Goal: Information Seeking & Learning: Learn about a topic

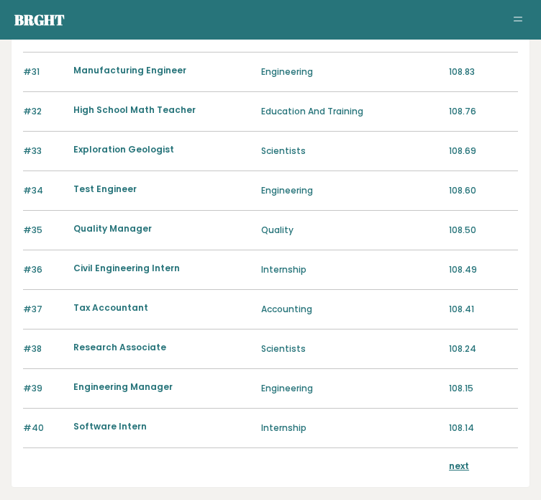
scroll to position [1398, 0]
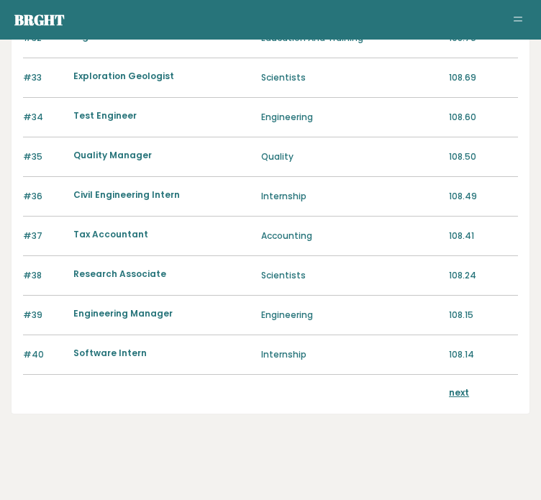
click at [456, 387] on link "next" at bounding box center [459, 393] width 20 height 12
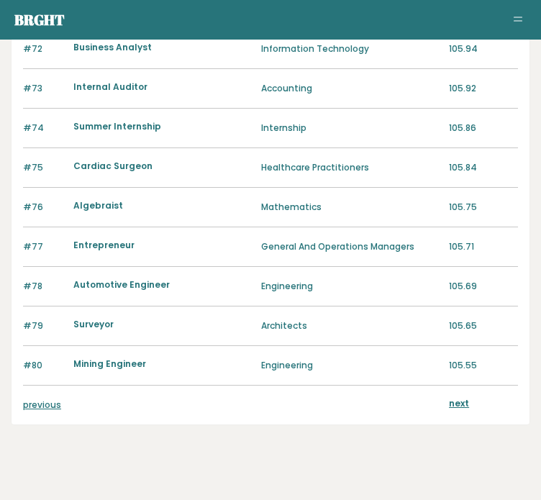
scroll to position [1398, 0]
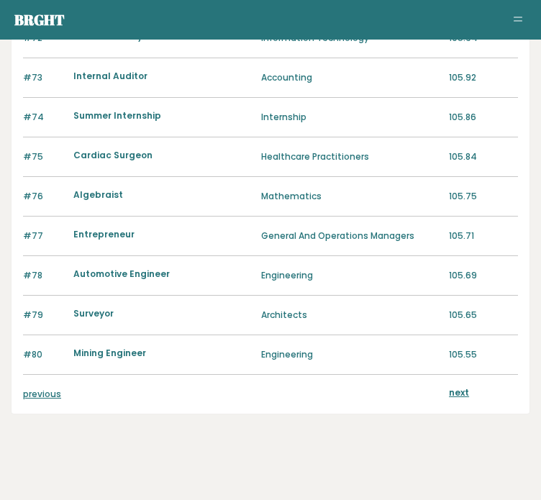
click at [457, 387] on link "next" at bounding box center [459, 393] width 20 height 12
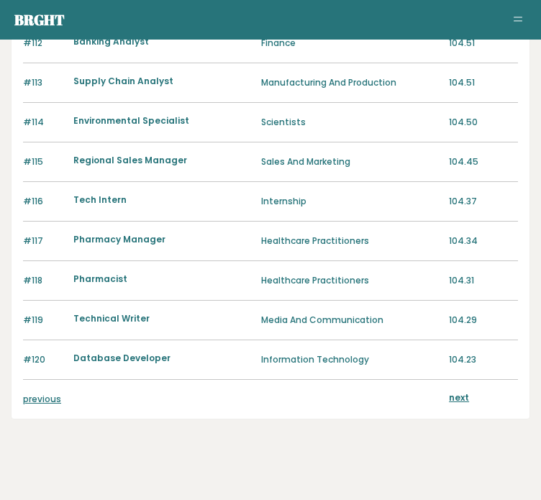
scroll to position [1398, 0]
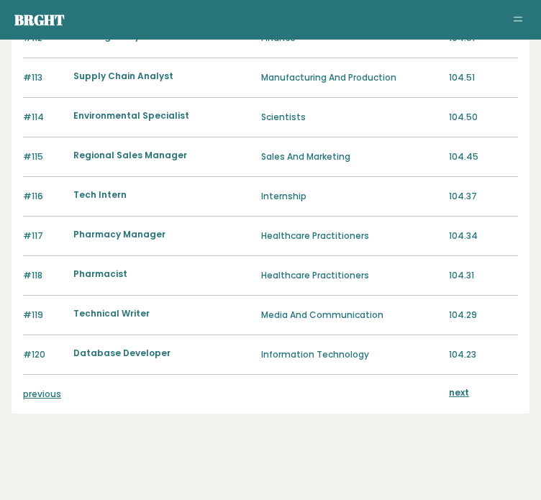
click at [457, 387] on link "next" at bounding box center [459, 393] width 20 height 12
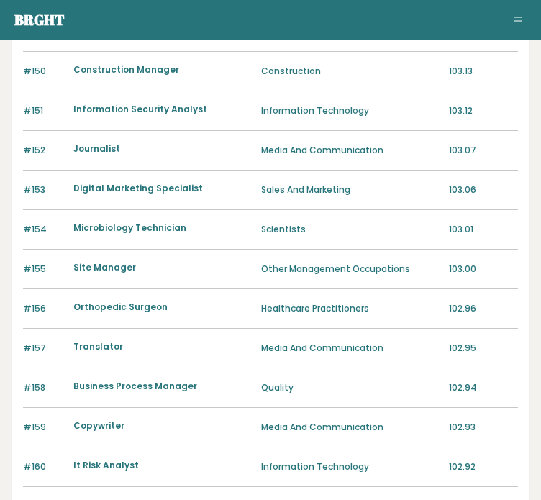
scroll to position [1398, 0]
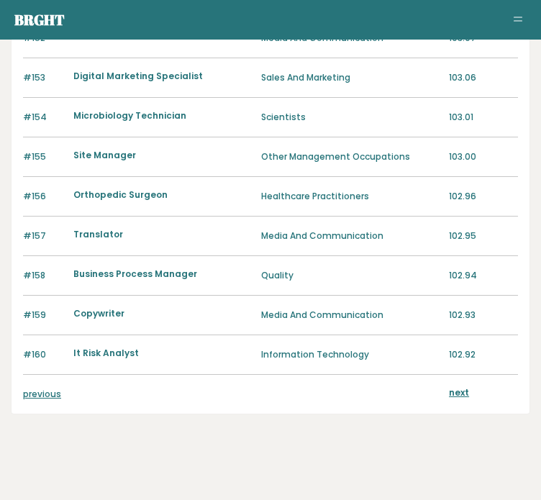
click at [457, 387] on link "next" at bounding box center [459, 393] width 20 height 12
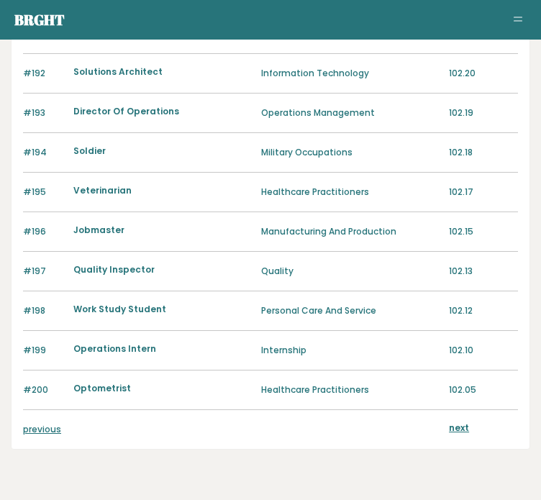
scroll to position [1398, 0]
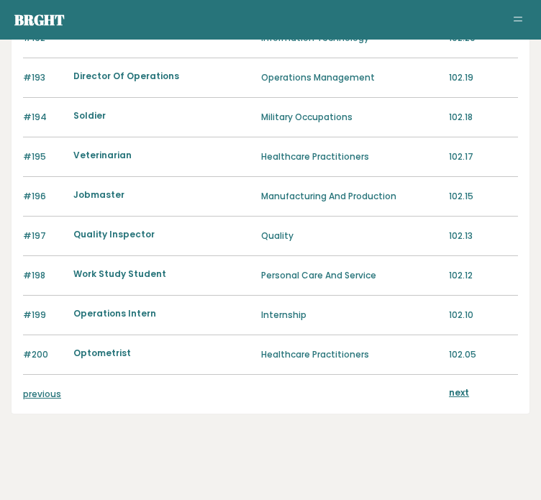
click at [457, 387] on link "next" at bounding box center [459, 393] width 20 height 12
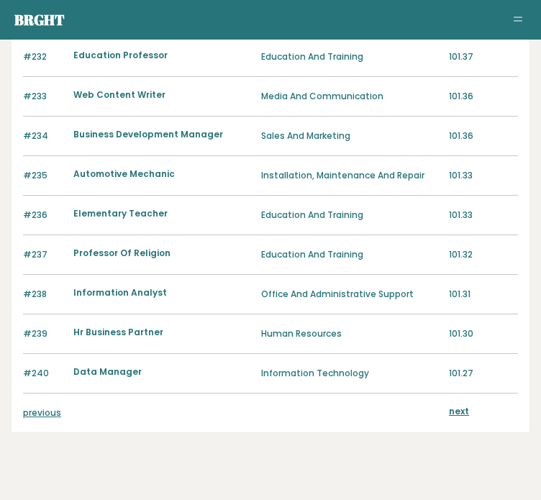
scroll to position [1398, 0]
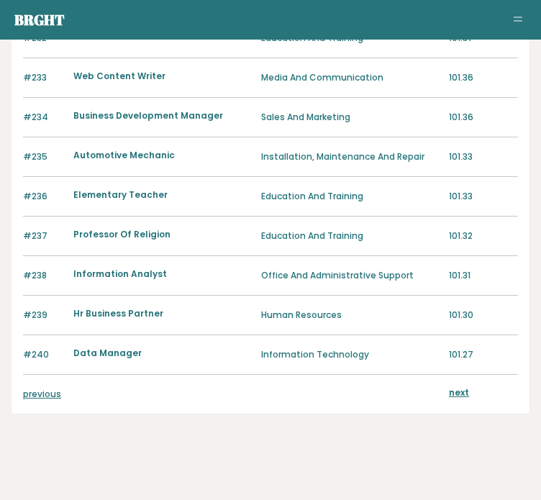
click at [457, 387] on link "next" at bounding box center [459, 393] width 20 height 12
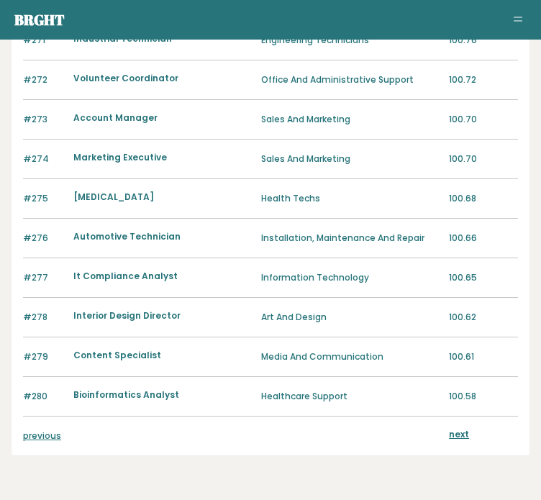
scroll to position [1398, 0]
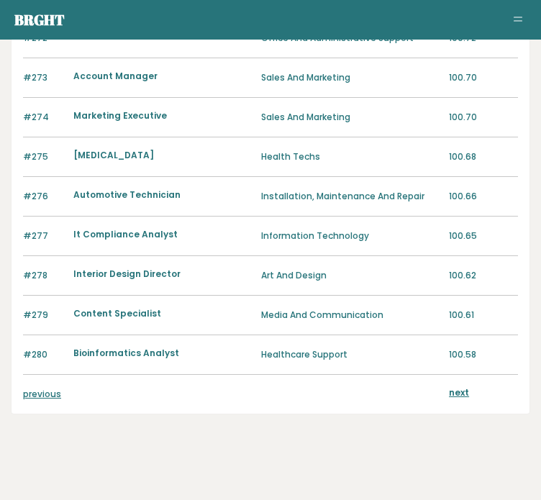
click at [456, 387] on link "next" at bounding box center [459, 393] width 20 height 12
click at [34, 388] on link "previous" at bounding box center [42, 394] width 38 height 12
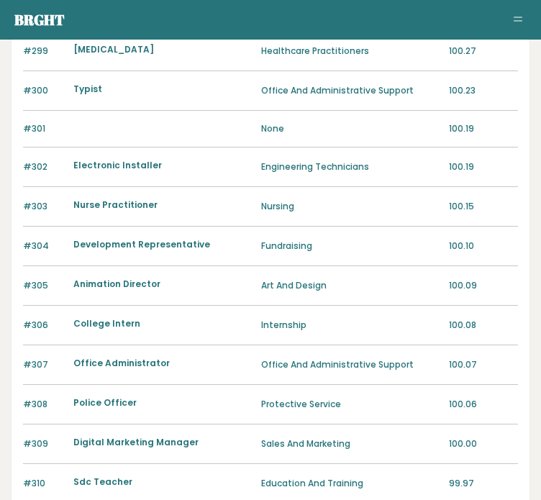
scroll to position [868, 0]
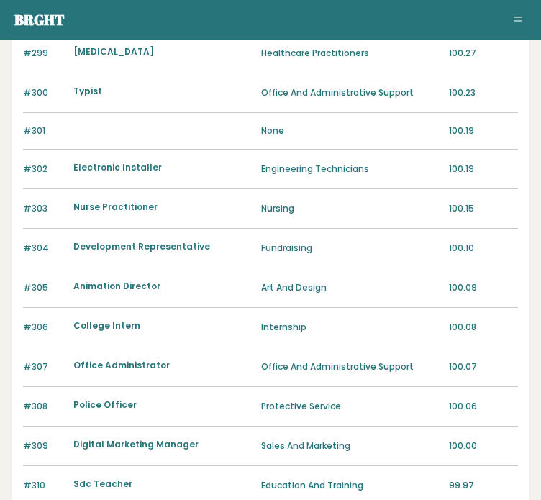
click at [513, 336] on div "#306 College Intern Internship 100.08" at bounding box center [270, 328] width 495 height 40
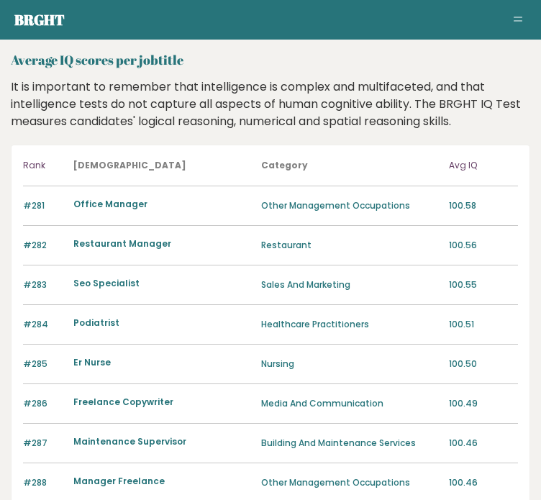
scroll to position [0, 0]
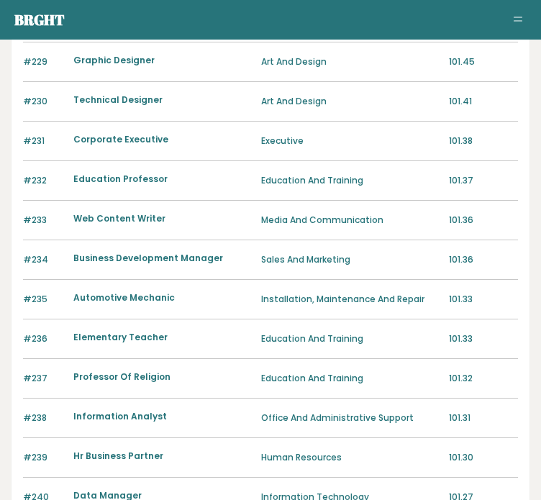
scroll to position [1398, 0]
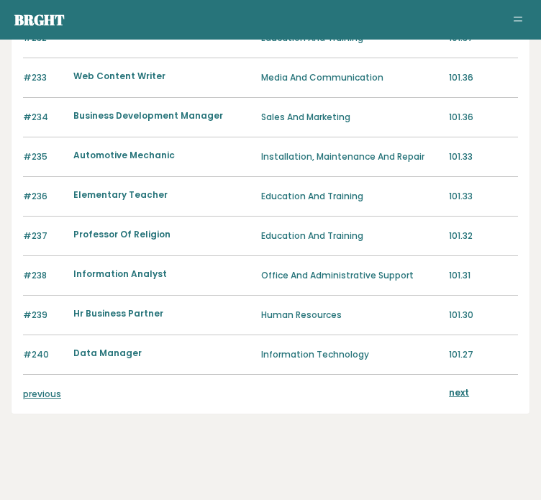
click at [50, 388] on link "previous" at bounding box center [42, 394] width 38 height 12
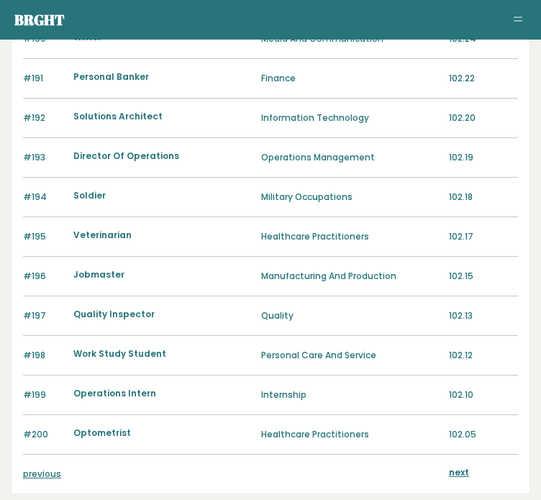
scroll to position [1320, 0]
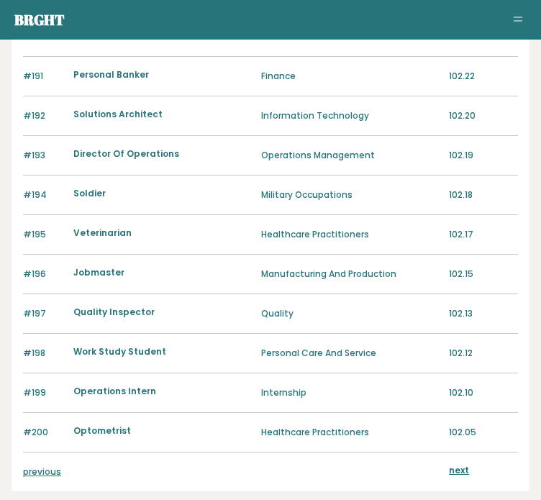
click at [55, 466] on link "previous" at bounding box center [42, 472] width 38 height 12
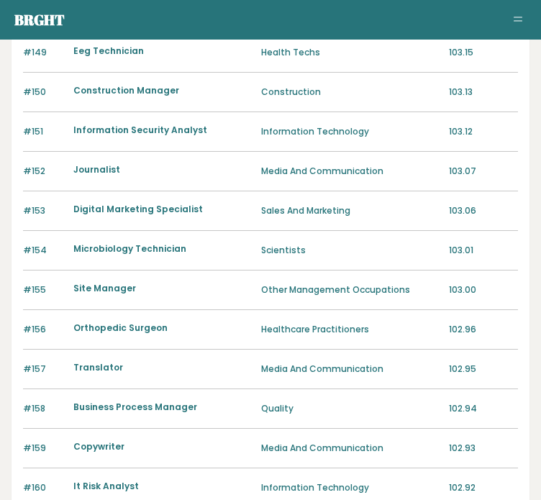
scroll to position [1398, 0]
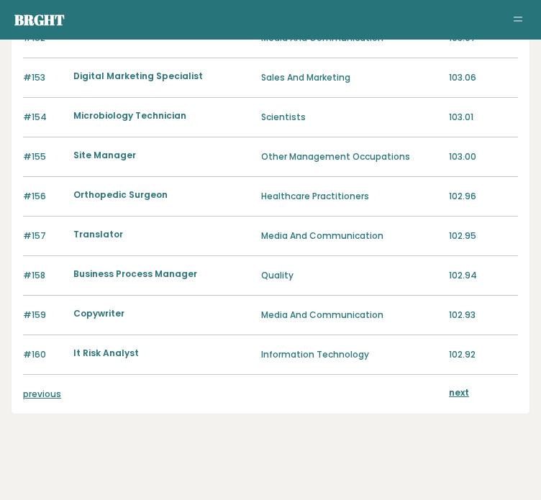
click at [35, 392] on link "previous" at bounding box center [42, 394] width 38 height 12
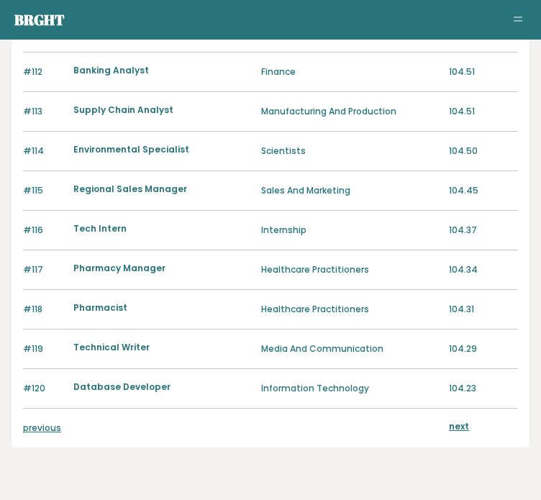
scroll to position [1398, 0]
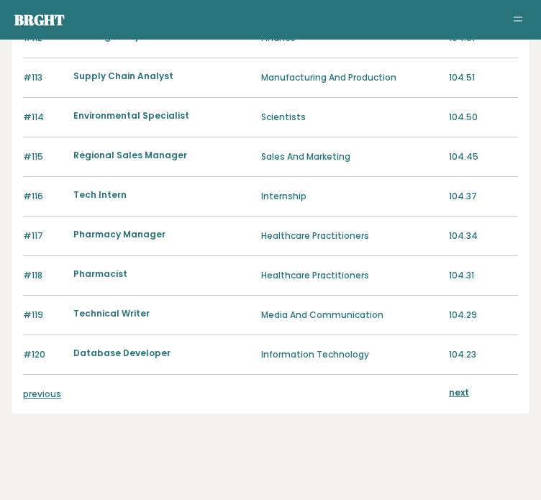
click at [46, 388] on link "previous" at bounding box center [42, 394] width 38 height 12
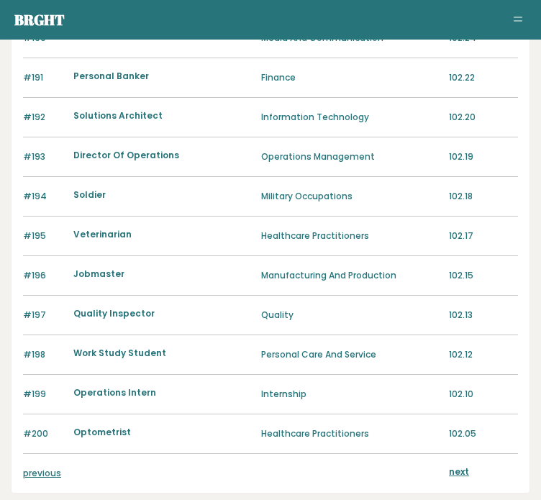
scroll to position [1320, 0]
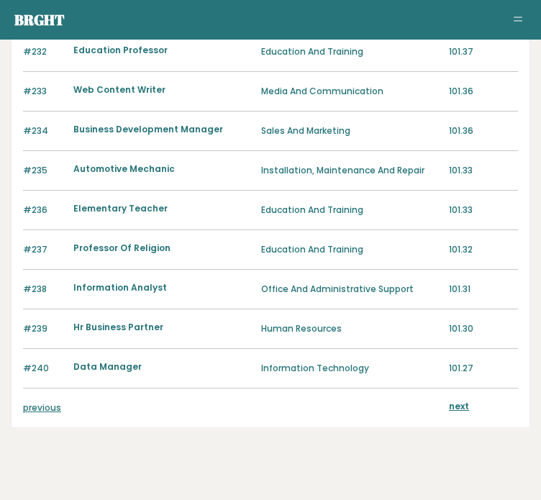
scroll to position [1398, 0]
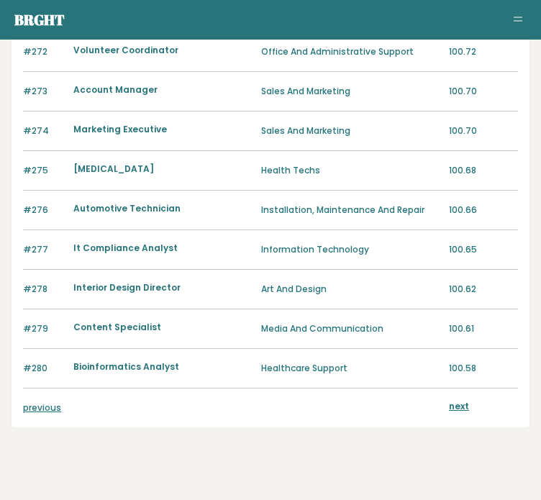
scroll to position [1398, 0]
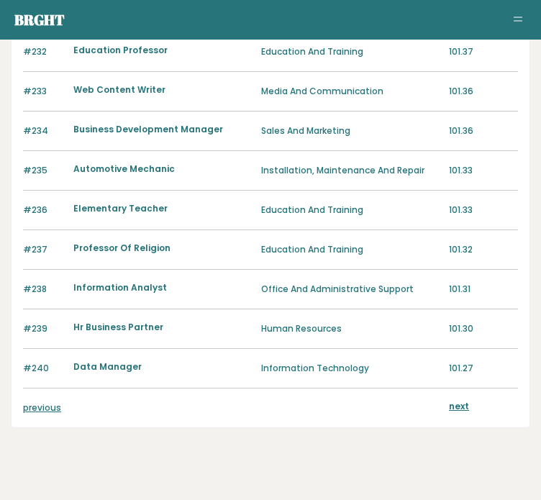
scroll to position [1398, 0]
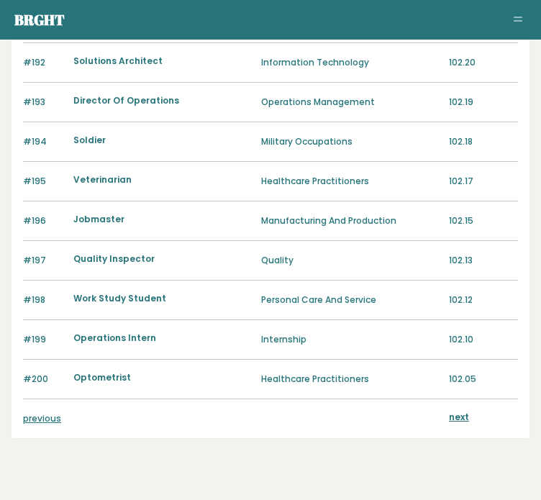
scroll to position [1398, 0]
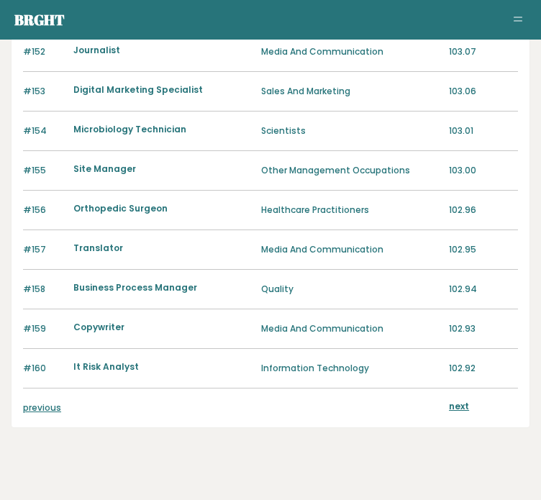
scroll to position [1398, 0]
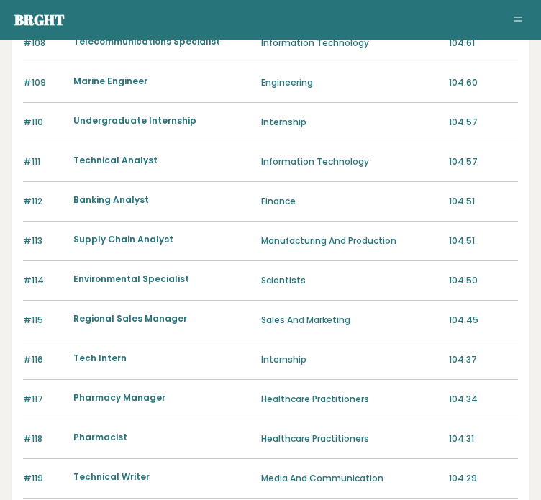
scroll to position [1384, 0]
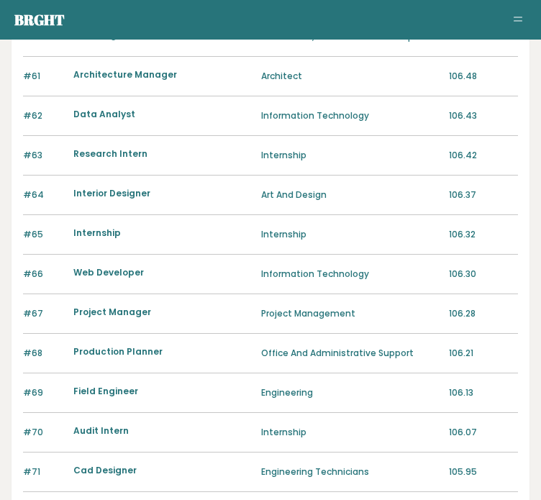
scroll to position [1235, 0]
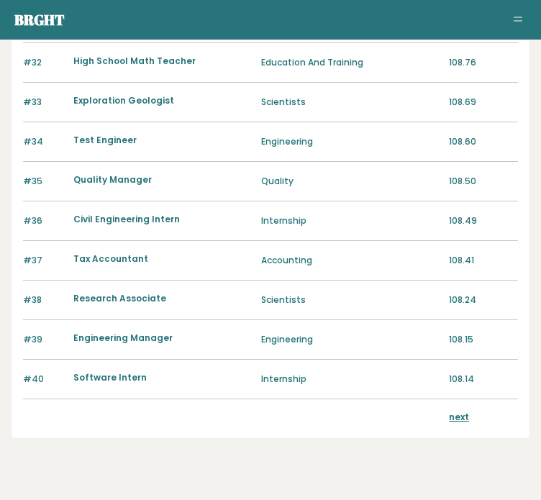
scroll to position [1398, 0]
